Goal: Transaction & Acquisition: Book appointment/travel/reservation

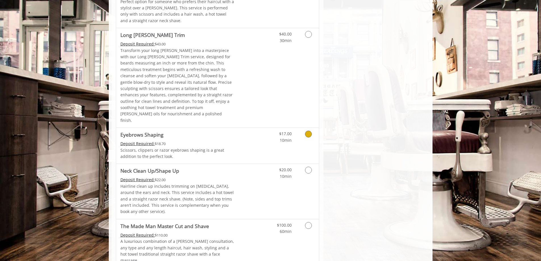
scroll to position [795, 0]
click at [304, 163] on link "Grooming services" at bounding box center [307, 171] width 14 height 16
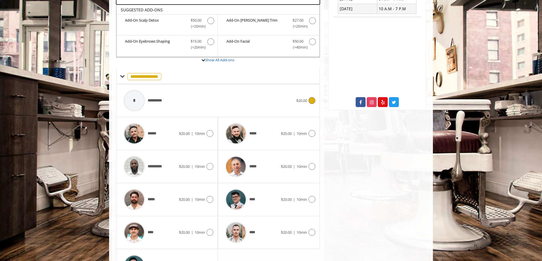
scroll to position [181, 0]
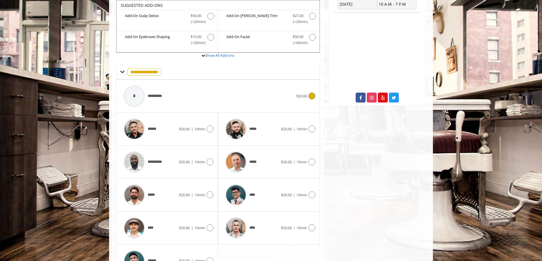
click at [189, 99] on div "**********" at bounding box center [208, 96] width 175 height 27
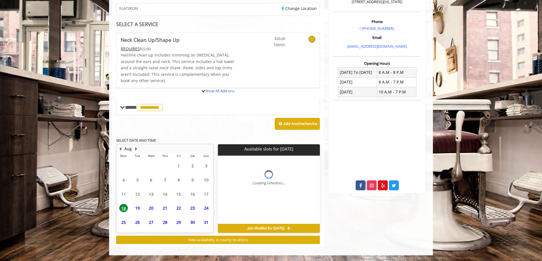
scroll to position [154, 0]
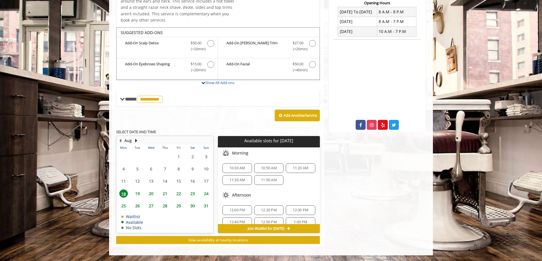
click at [289, 166] on span "11:20 AM" at bounding box center [300, 168] width 24 height 5
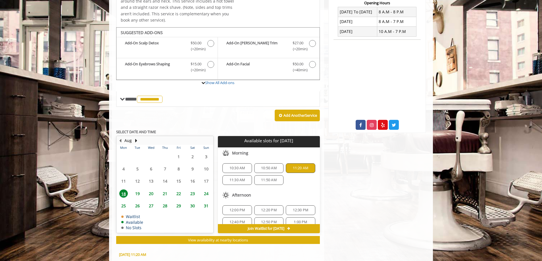
scroll to position [257, 0]
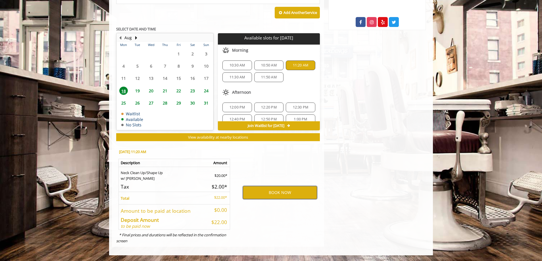
click at [285, 191] on button "BOOK NOW" at bounding box center [280, 192] width 74 height 13
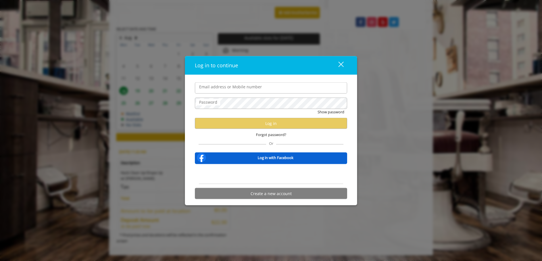
click at [220, 92] on input "Email address or Mobile number" at bounding box center [271, 87] width 152 height 11
type input "**********"
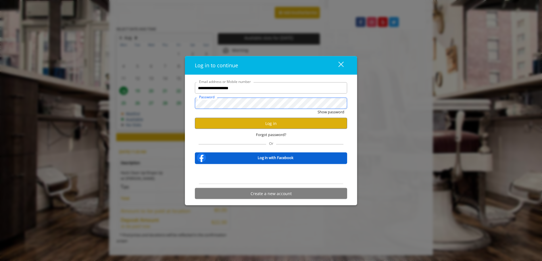
click at [317, 109] on button "Show password" at bounding box center [330, 112] width 27 height 6
click at [227, 120] on button "Log in" at bounding box center [271, 123] width 152 height 11
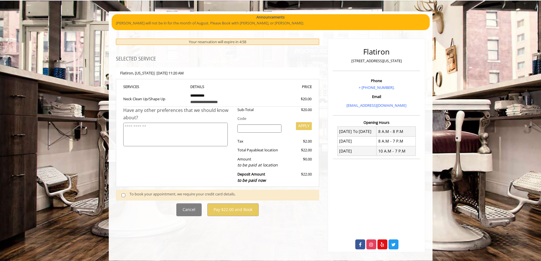
scroll to position [40, 0]
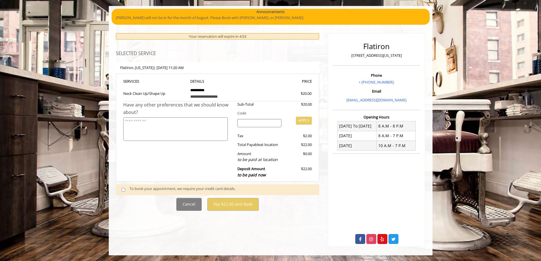
click at [154, 189] on div "To book your appointment, we require your credit card details." at bounding box center [221, 190] width 184 height 8
click at [120, 189] on span at bounding box center [125, 190] width 17 height 8
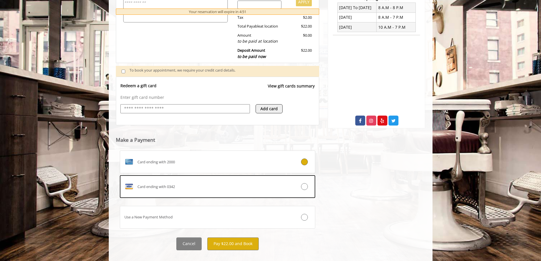
scroll to position [166, 0]
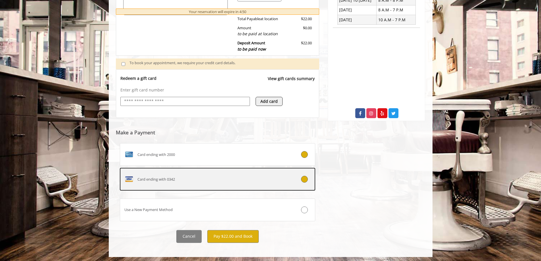
click at [218, 183] on div "Card ending with 0342" at bounding box center [201, 179] width 162 height 9
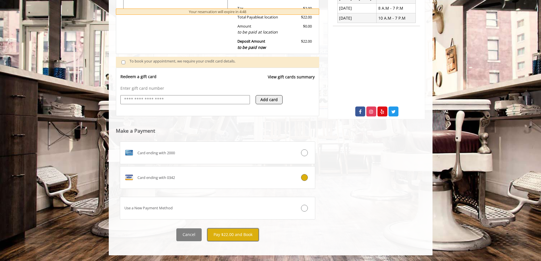
click at [245, 231] on button "Pay $22.00 and Book" at bounding box center [232, 234] width 51 height 13
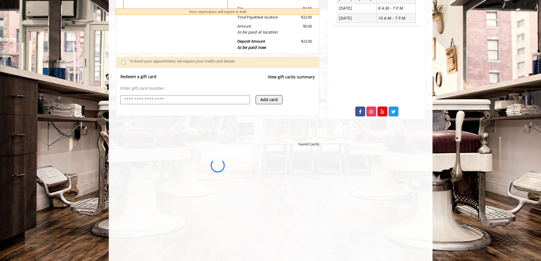
scroll to position [196, 0]
